Goal: Information Seeking & Learning: Learn about a topic

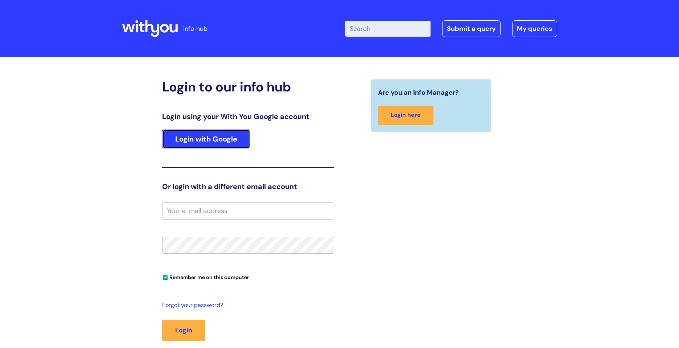
click at [215, 139] on link "Login with Google" at bounding box center [206, 138] width 88 height 19
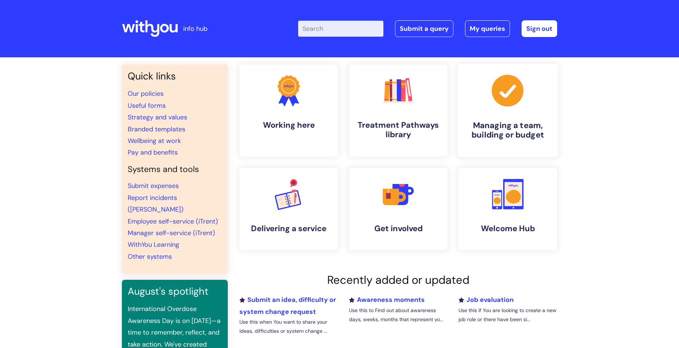
click at [515, 124] on h4 "Managing a team, building or budget" at bounding box center [507, 130] width 88 height 20
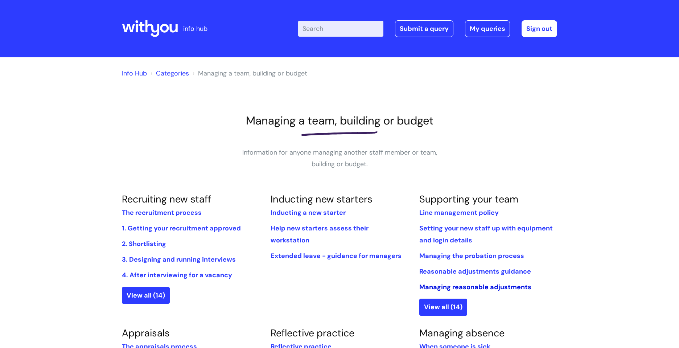
click at [472, 288] on link "Managing reasonable adjustments" at bounding box center [475, 286] width 112 height 9
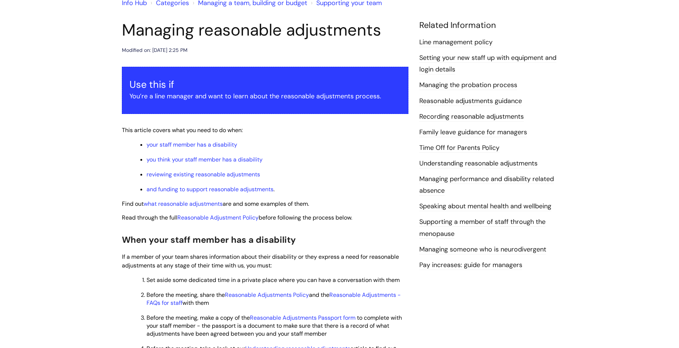
scroll to position [61, 0]
